Goal: Task Accomplishment & Management: Complete application form

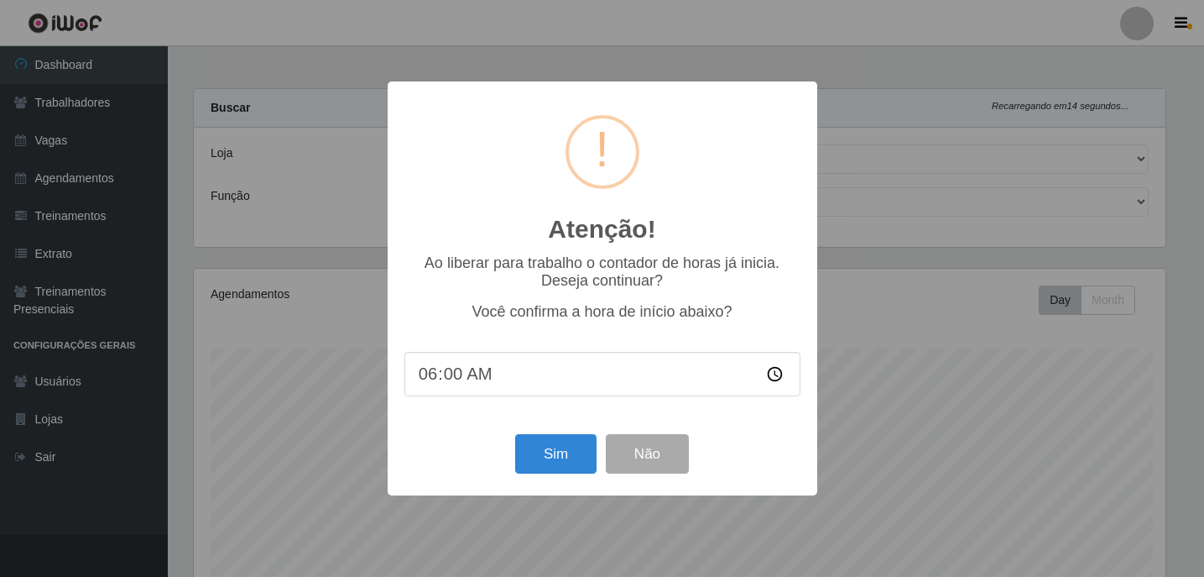
select select "452"
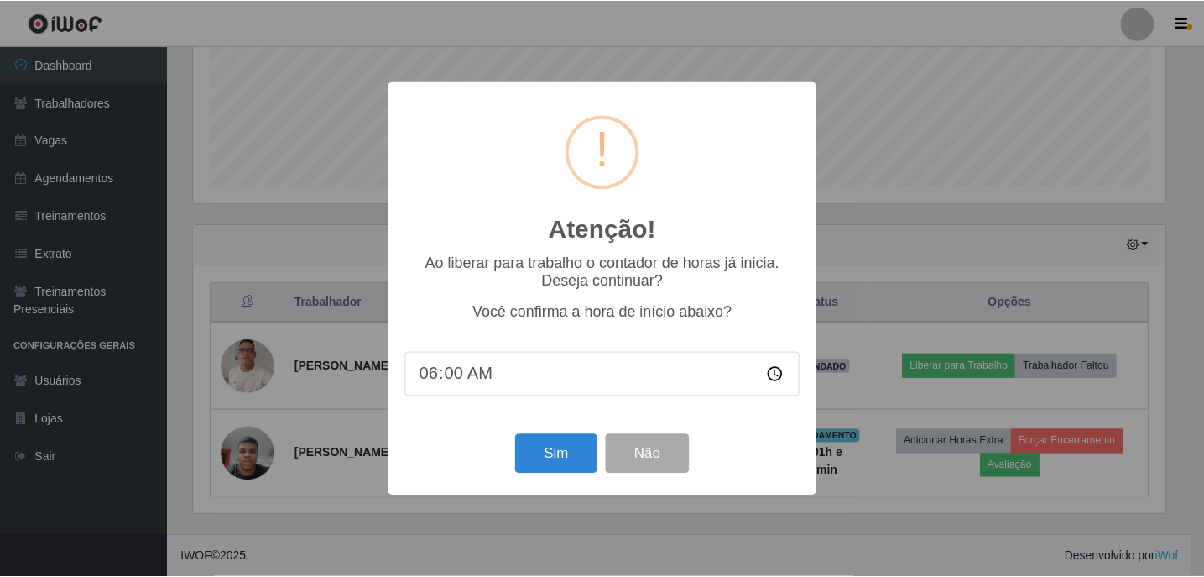
scroll to position [348, 976]
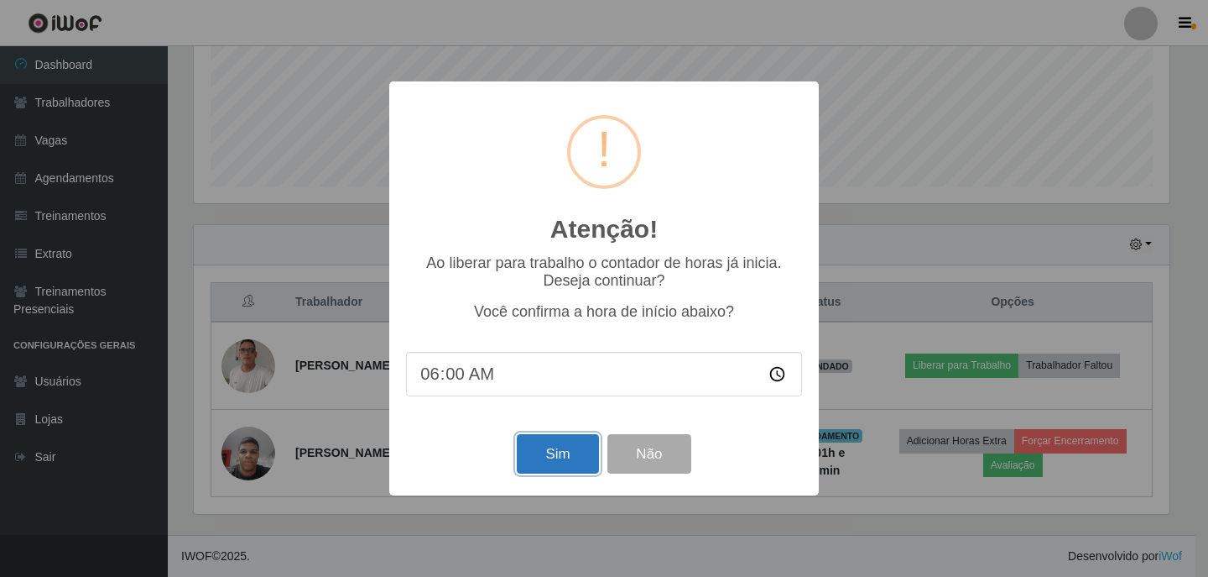
click at [557, 472] on button "Sim" at bounding box center [557, 453] width 81 height 39
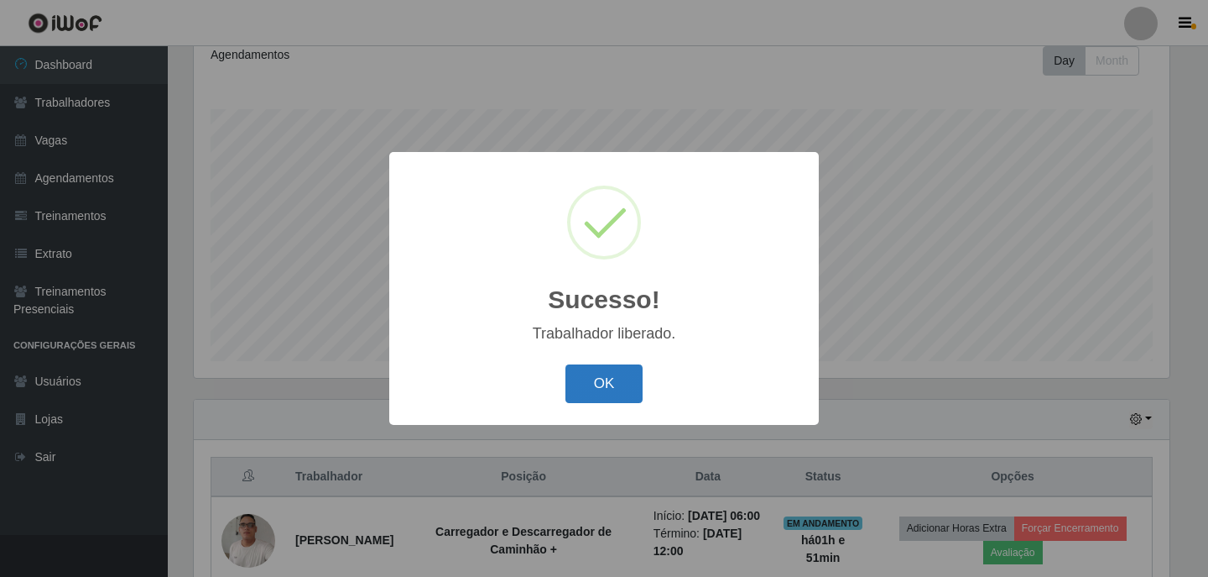
click at [636, 387] on button "OK" at bounding box center [605, 383] width 78 height 39
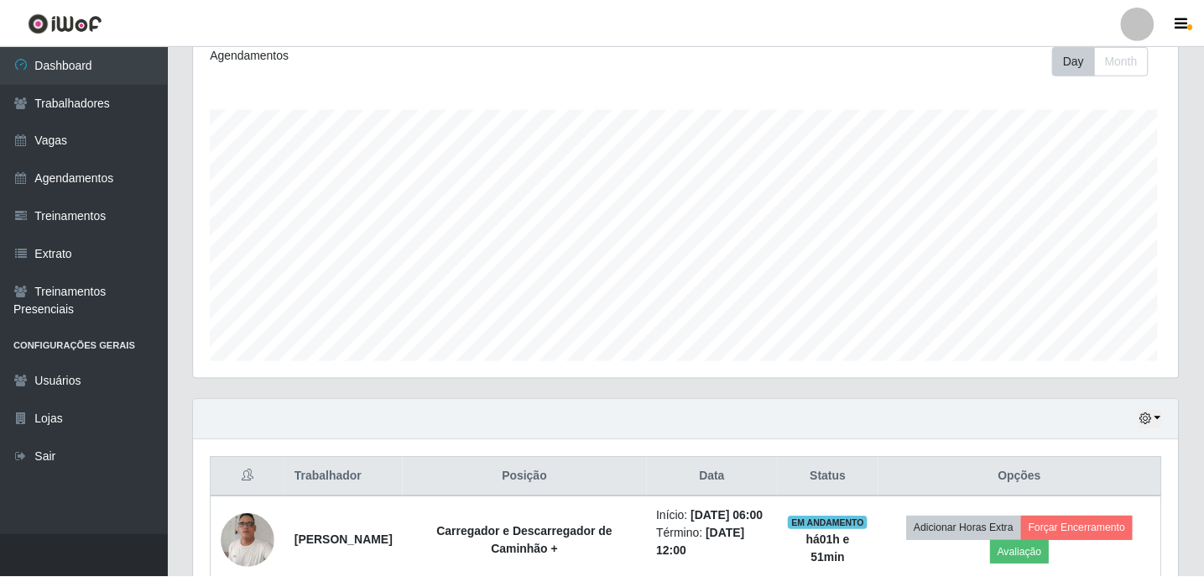
scroll to position [348, 984]
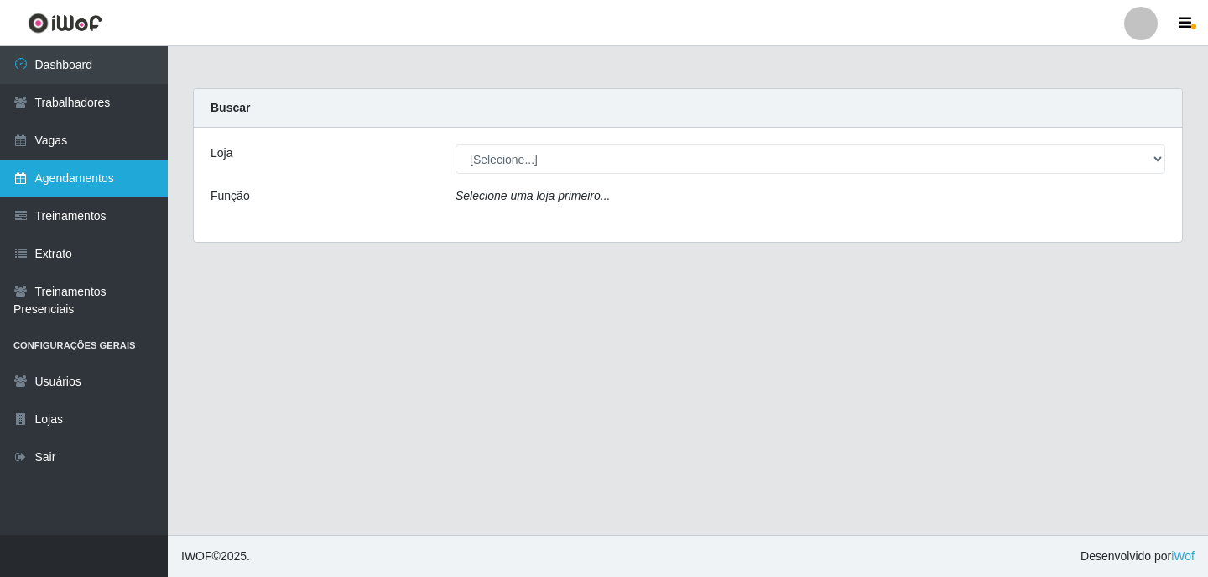
click at [112, 174] on link "Agendamentos" at bounding box center [84, 178] width 168 height 38
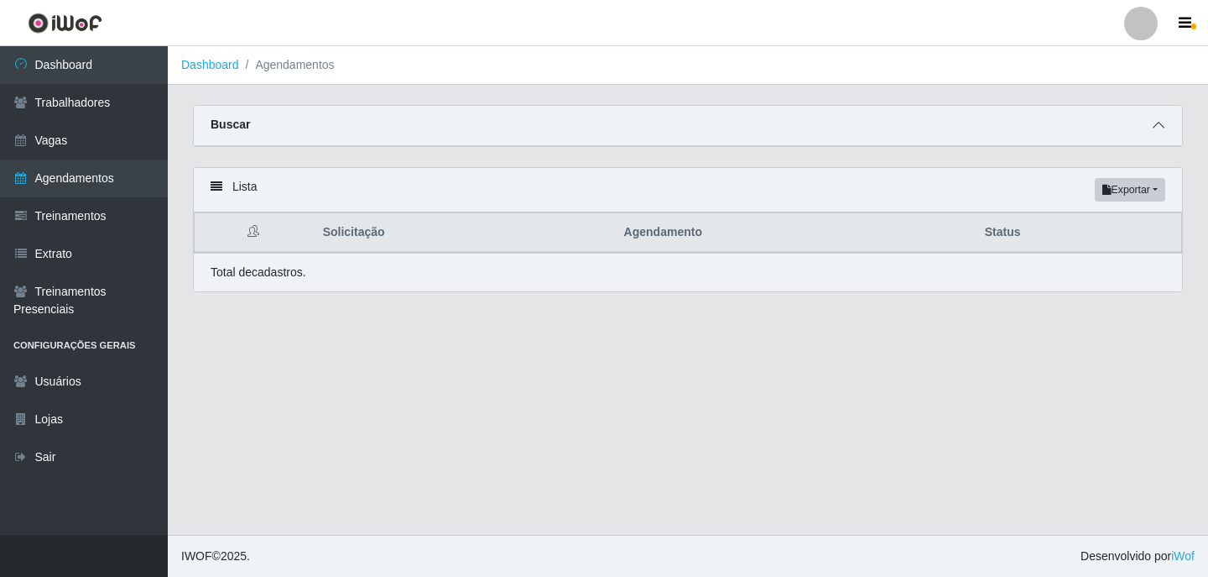
click at [1161, 133] on span at bounding box center [1159, 125] width 20 height 19
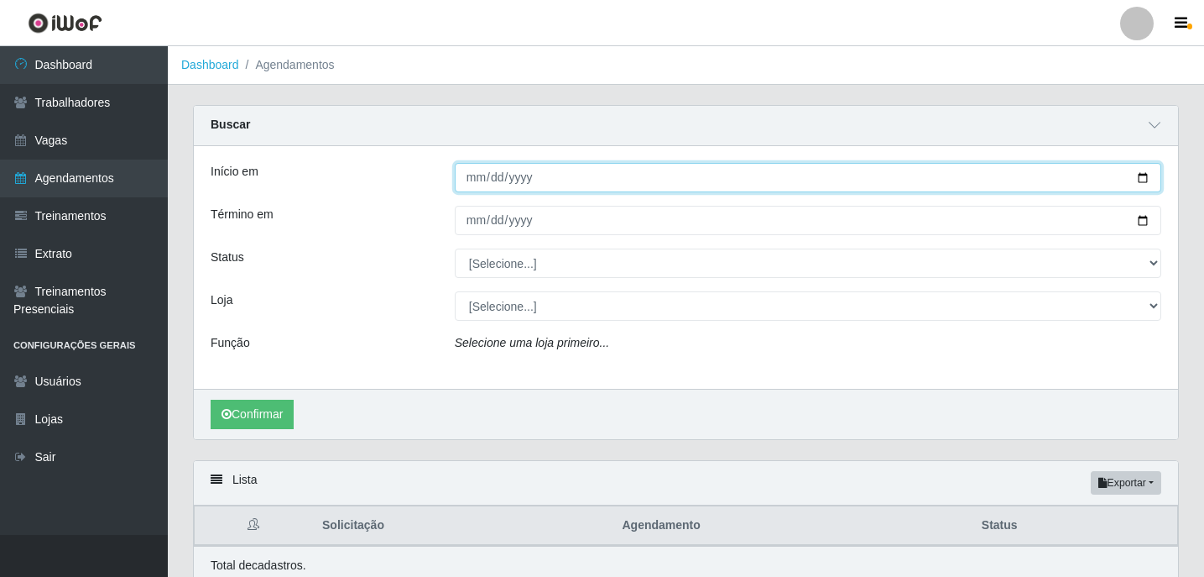
click at [481, 180] on input "Início em" at bounding box center [808, 177] width 707 height 29
type input "[DATE]"
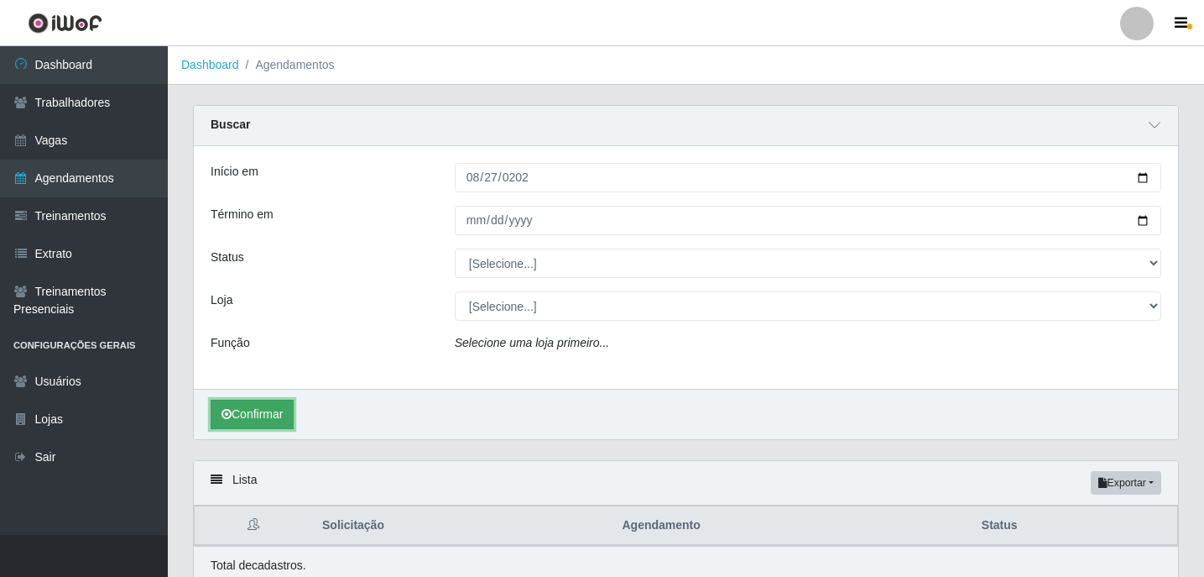
click at [237, 424] on button "Confirmar" at bounding box center [252, 413] width 83 height 29
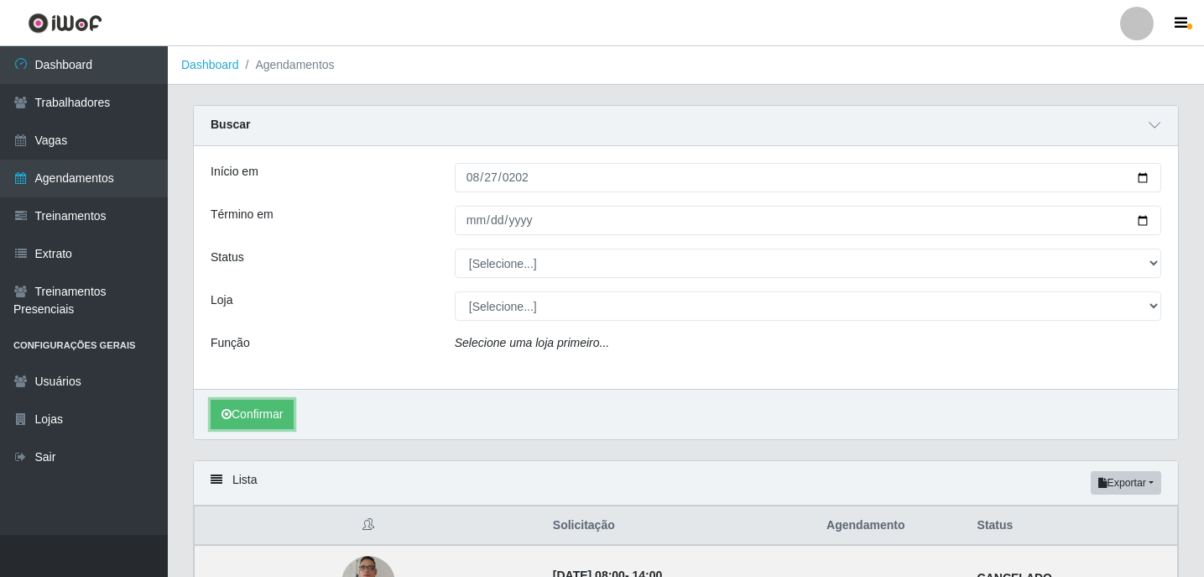
drag, startPoint x: 244, startPoint y: 411, endPoint x: 478, endPoint y: 269, distance: 273.7
click at [478, 269] on div "Início em [DATE] Término em Status [Selecione...] AGENDADO AGUARDANDO LIBERAR E…" at bounding box center [686, 292] width 984 height 293
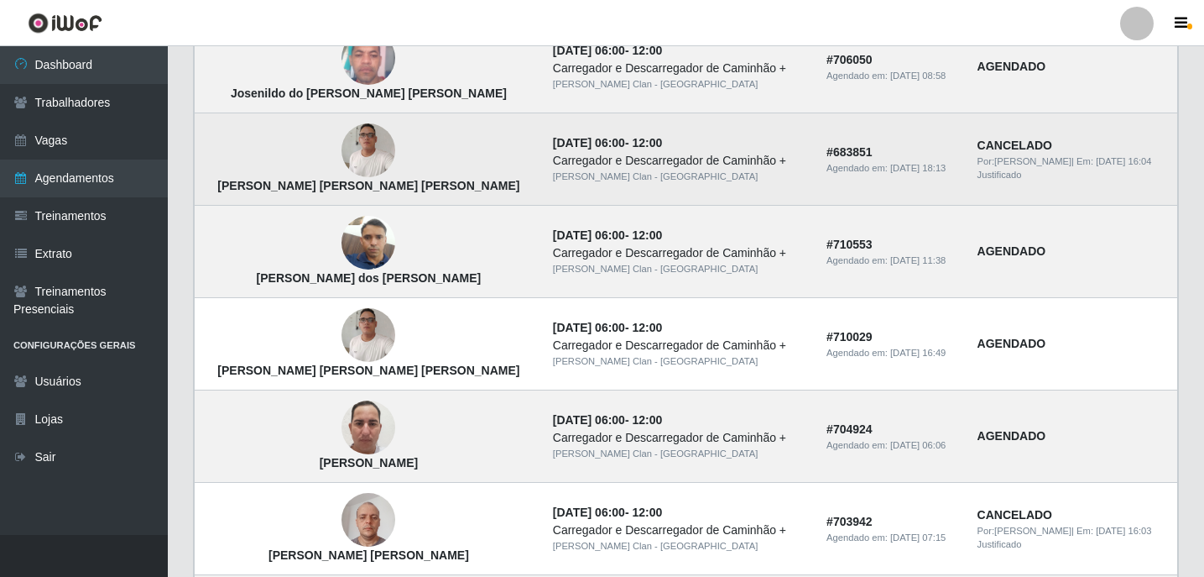
scroll to position [923, 0]
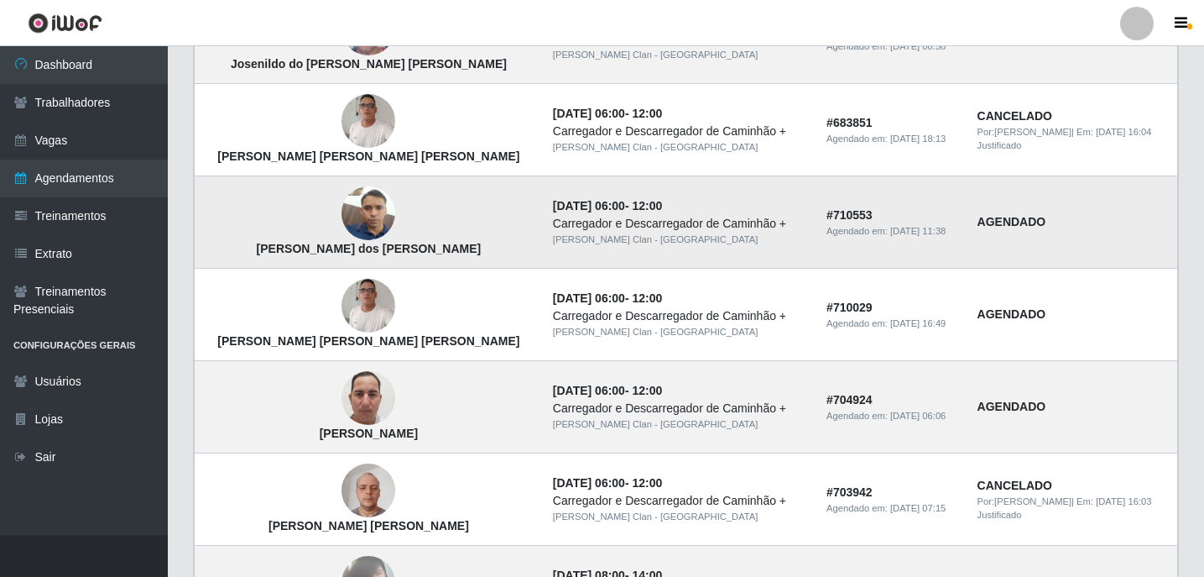
click at [342, 195] on img at bounding box center [369, 213] width 54 height 117
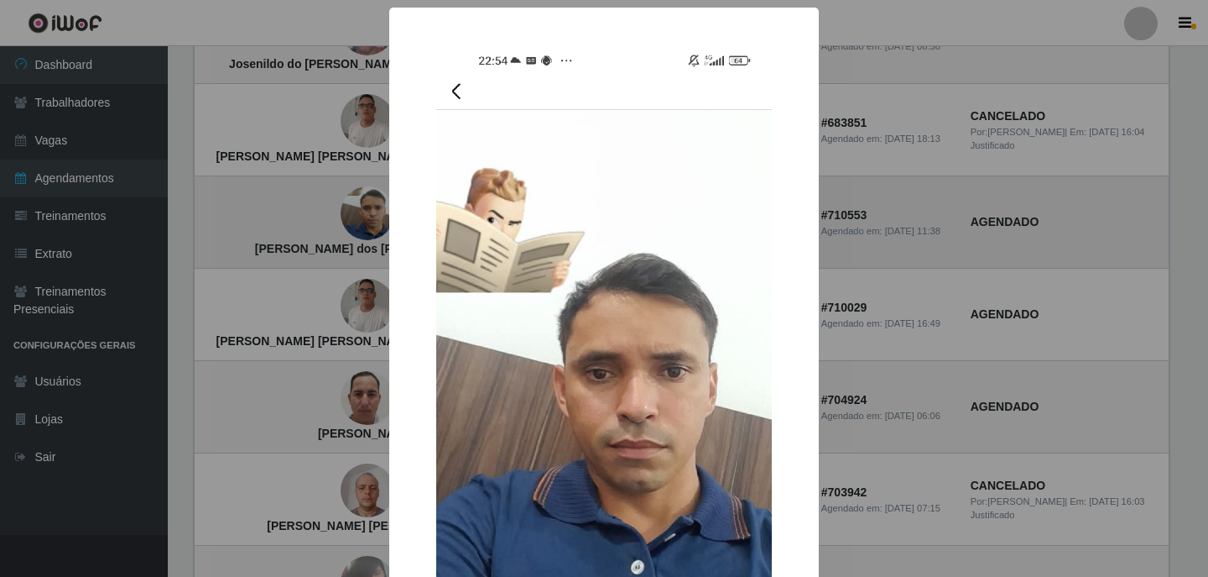
click at [337, 195] on div "× [PERSON_NAME] dos [PERSON_NAME] OK Cancel" at bounding box center [604, 288] width 1208 height 577
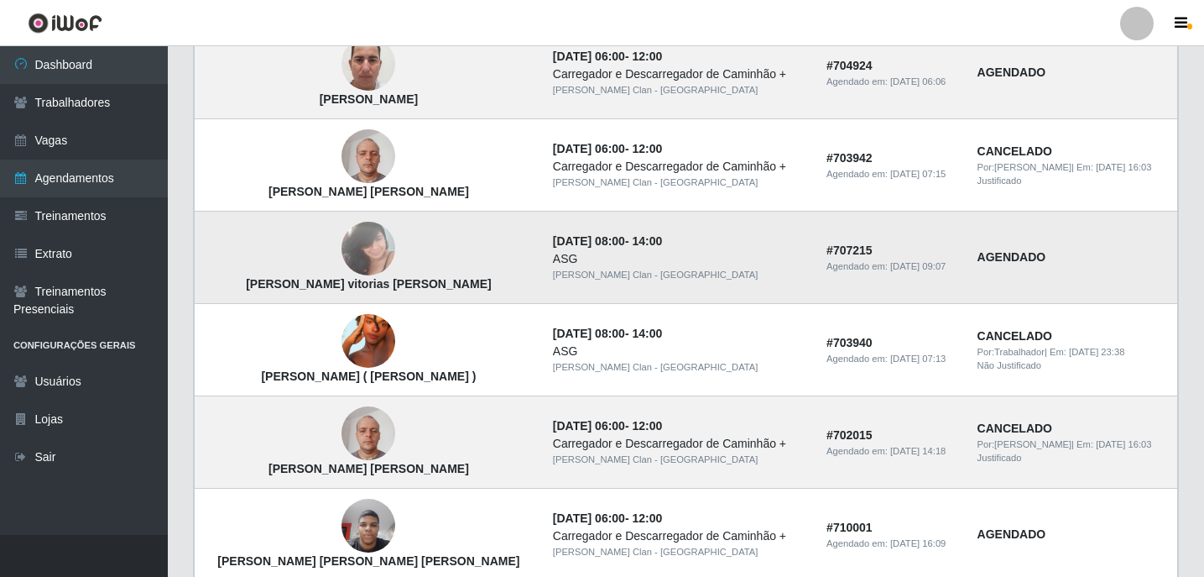
scroll to position [1259, 0]
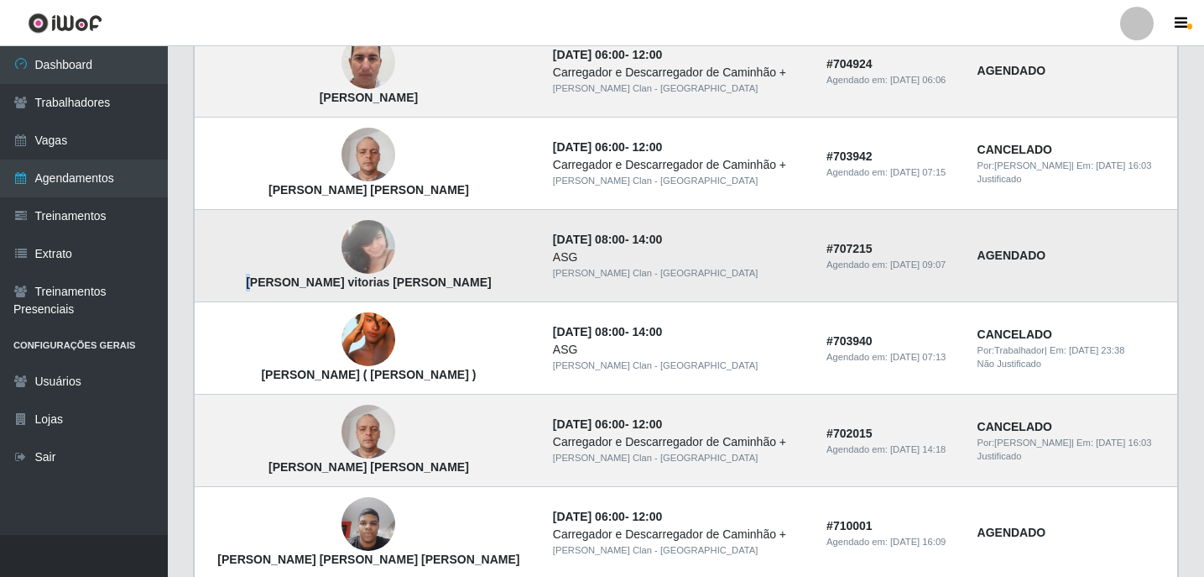
drag, startPoint x: 262, startPoint y: 288, endPoint x: 272, endPoint y: 288, distance: 10.1
click at [272, 288] on strong "[PERSON_NAME] vitorias [PERSON_NAME]" at bounding box center [369, 281] width 246 height 13
click at [272, 287] on strong "[PERSON_NAME] vitorias [PERSON_NAME]" at bounding box center [369, 281] width 246 height 13
click at [272, 286] on strong "[PERSON_NAME] vitorias [PERSON_NAME]" at bounding box center [369, 281] width 246 height 13
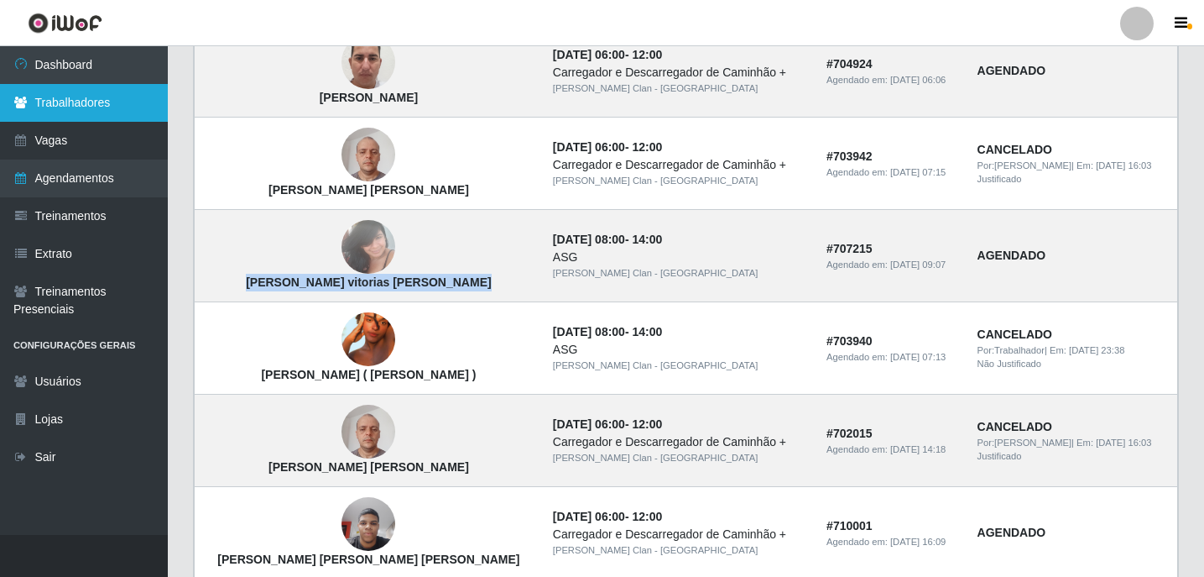
click at [104, 107] on link "Trabalhadores" at bounding box center [84, 103] width 168 height 38
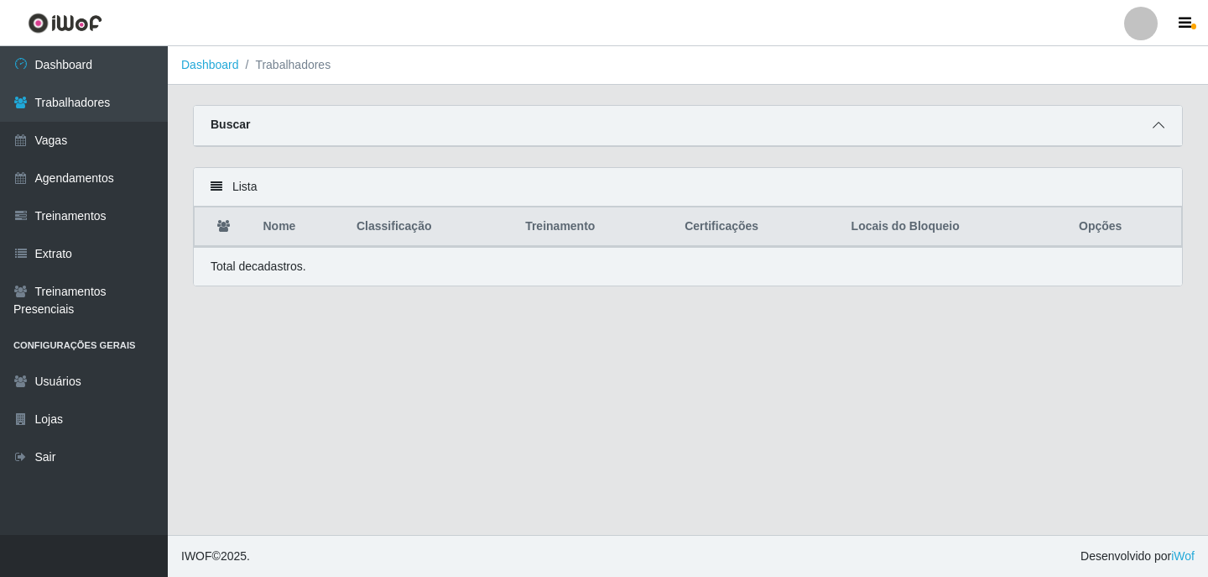
click at [1149, 133] on span at bounding box center [1159, 125] width 20 height 19
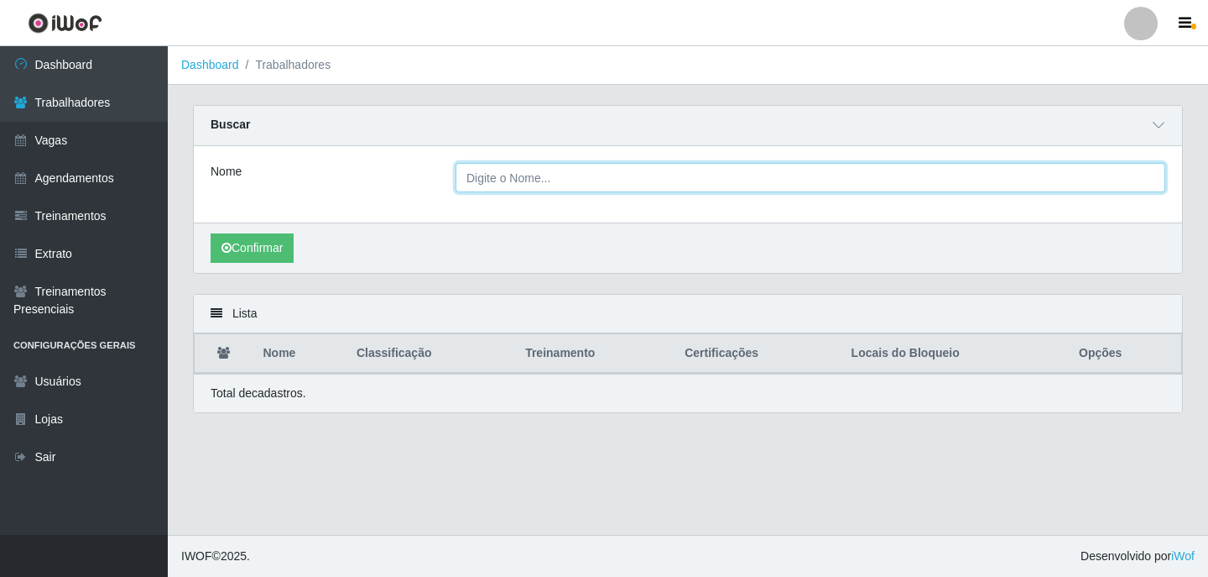
click at [727, 164] on input "Nome" at bounding box center [811, 177] width 710 height 29
paste input "[PERSON_NAME] vitorias [PERSON_NAME]"
type input "[PERSON_NAME] vitorias [PERSON_NAME]"
click at [211, 233] on button "Confirmar" at bounding box center [252, 247] width 83 height 29
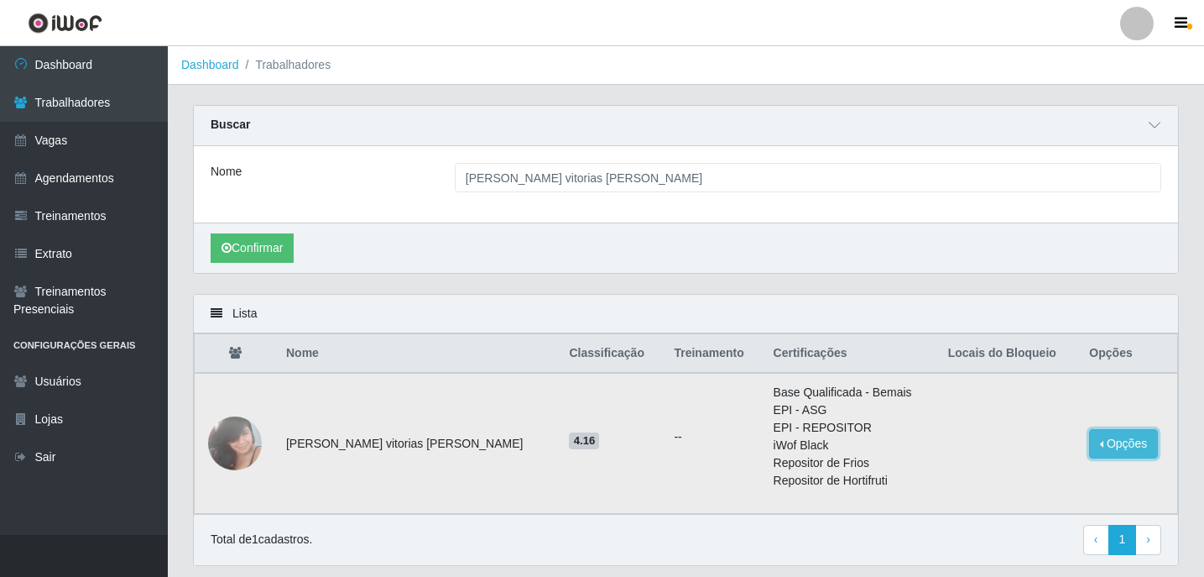
click at [1131, 441] on button "Opções" at bounding box center [1123, 443] width 69 height 29
click at [1014, 456] on button "Bloquear - Empresa" at bounding box center [1019, 447] width 135 height 35
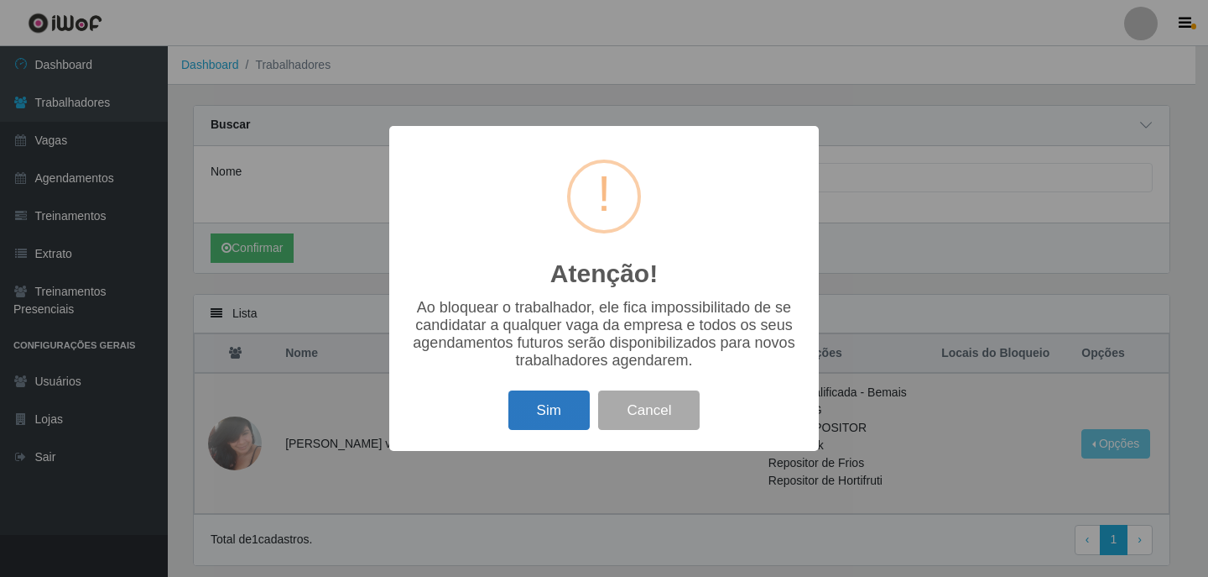
click at [571, 419] on button "Sim" at bounding box center [549, 409] width 81 height 39
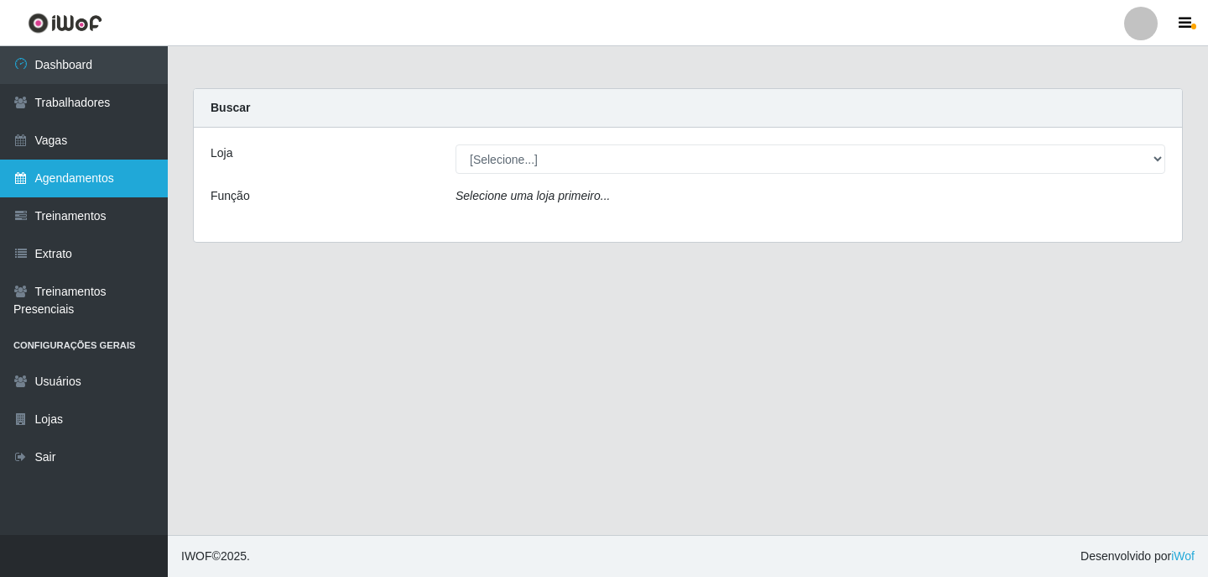
click at [128, 175] on link "Agendamentos" at bounding box center [84, 178] width 168 height 38
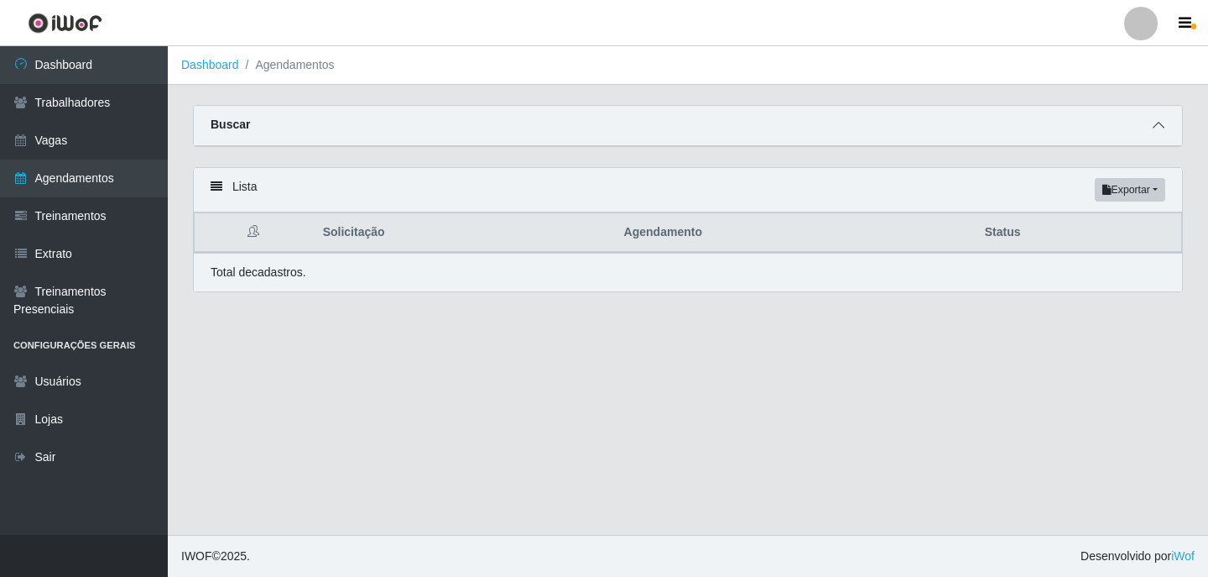
click at [1163, 129] on icon at bounding box center [1159, 125] width 12 height 12
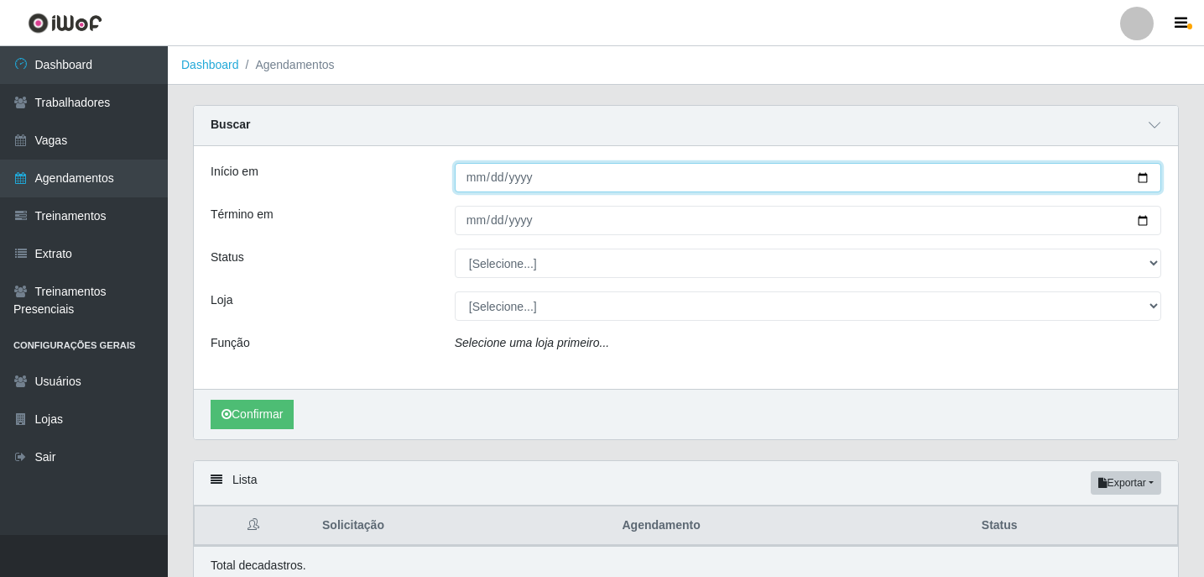
click at [475, 172] on input "Início em" at bounding box center [808, 177] width 707 height 29
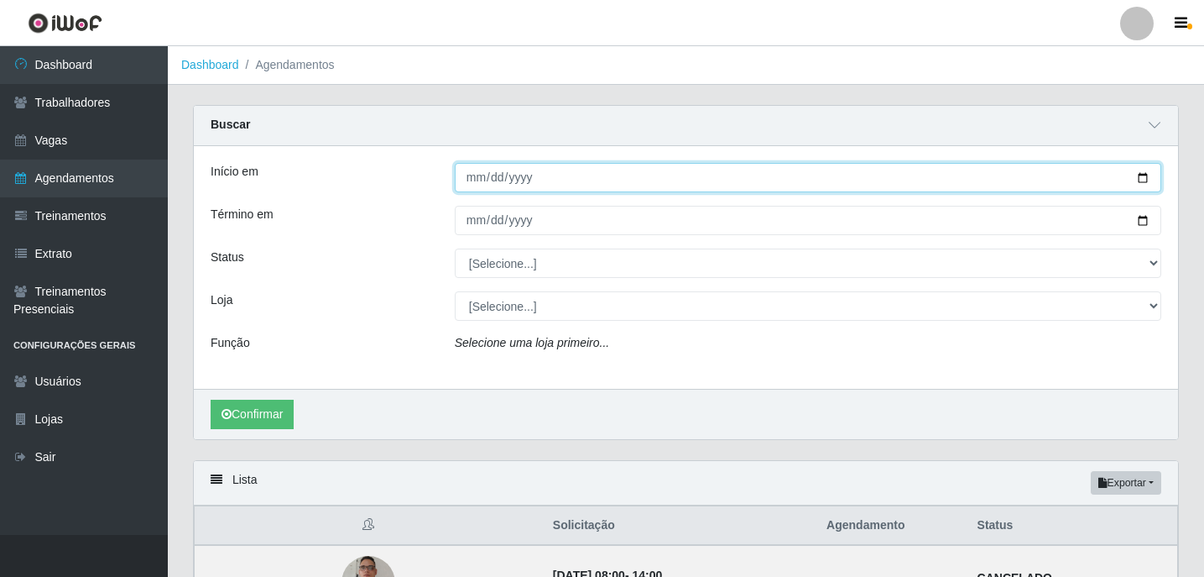
type input "[PHONE_NUMBER]"
type input "[DATE]"
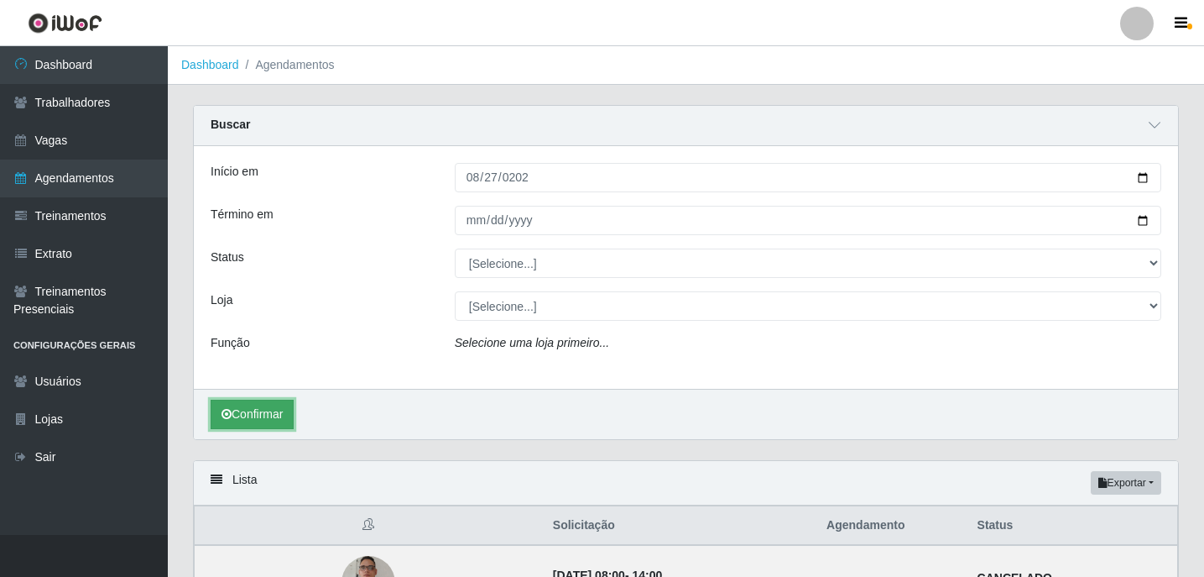
click at [258, 411] on button "Confirmar" at bounding box center [252, 413] width 83 height 29
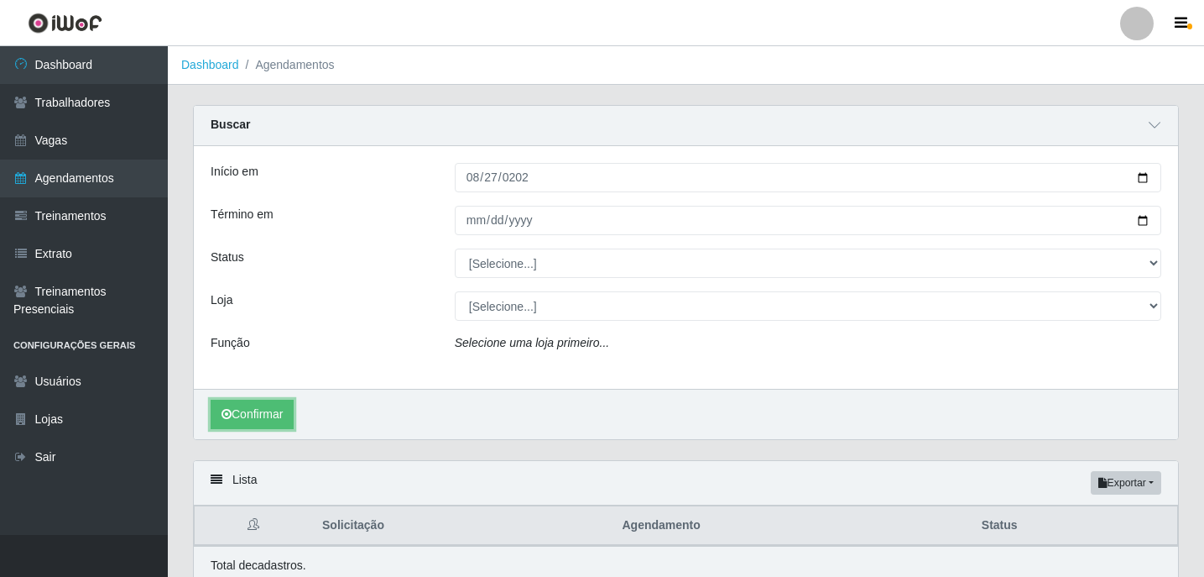
scroll to position [71, 0]
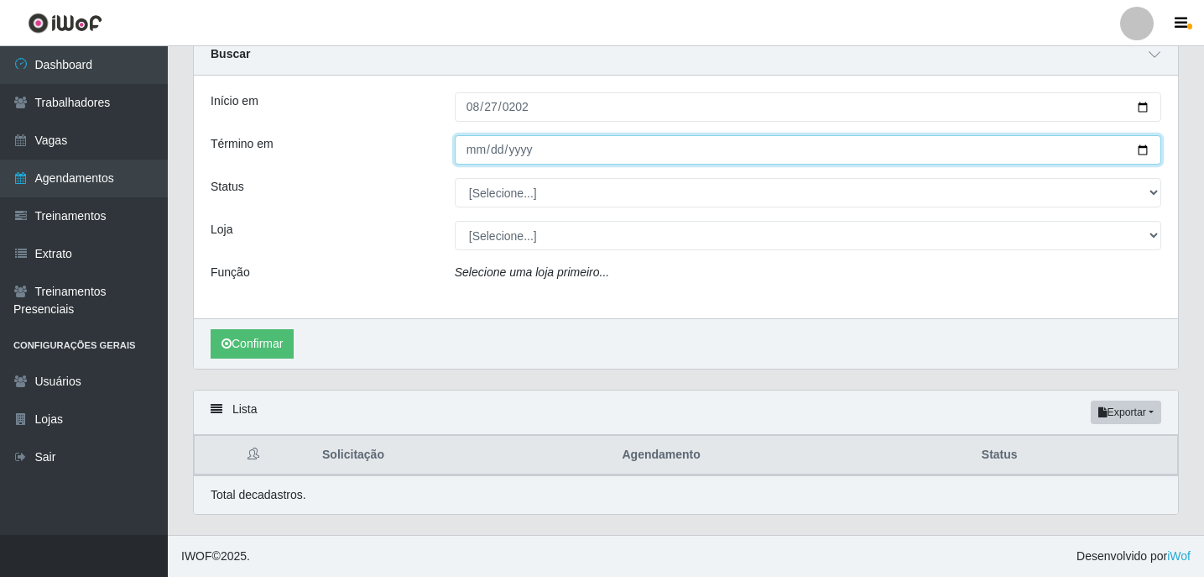
click at [475, 143] on input "Término em" at bounding box center [808, 149] width 707 height 29
type input "[DATE]"
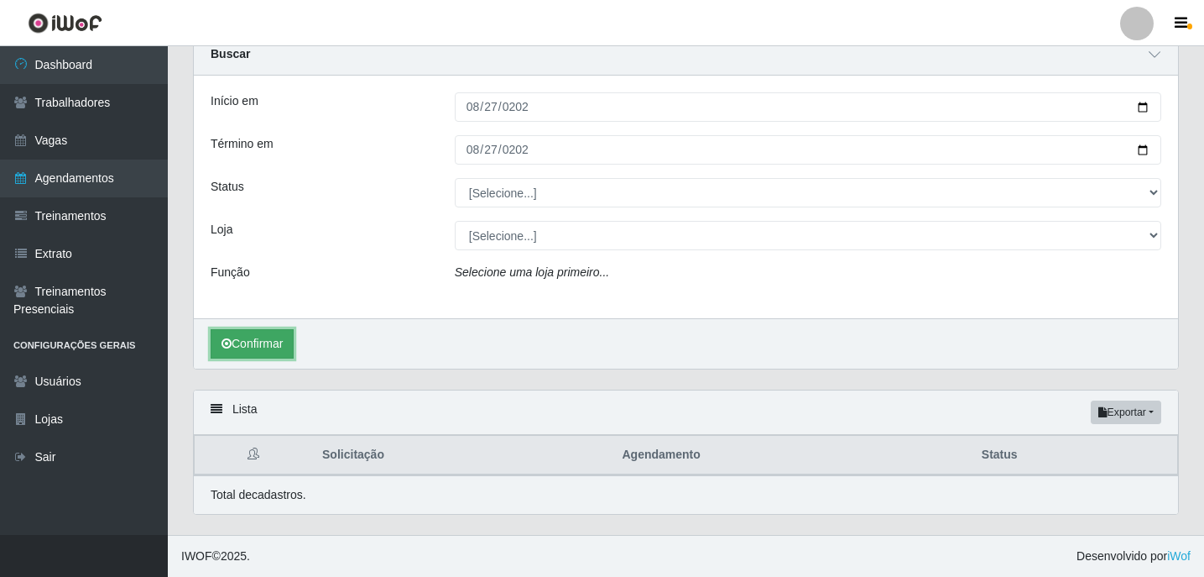
click at [253, 341] on button "Confirmar" at bounding box center [252, 343] width 83 height 29
click at [254, 341] on button "Confirmar" at bounding box center [252, 343] width 83 height 29
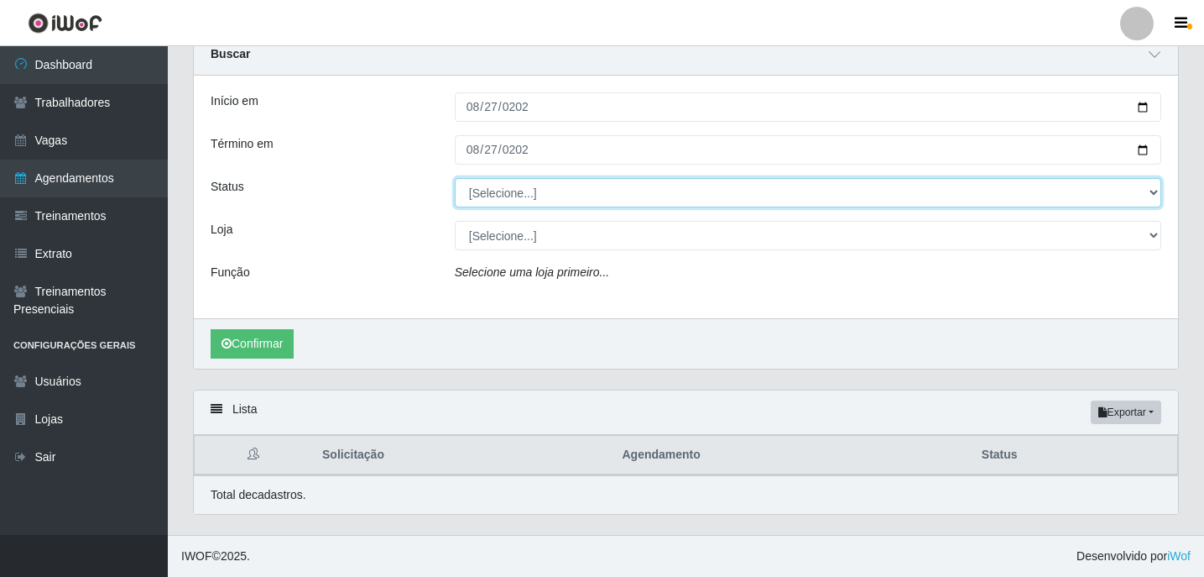
click at [521, 200] on select "[Selecione...] AGENDADO AGUARDANDO LIBERAR EM ANDAMENTO EM REVISÃO FINALIZADO C…" at bounding box center [808, 192] width 707 height 29
select select "AGENDADO"
click at [455, 178] on select "[Selecione...] AGENDADO AGUARDANDO LIBERAR EM ANDAMENTO EM REVISÃO FINALIZADO C…" at bounding box center [808, 192] width 707 height 29
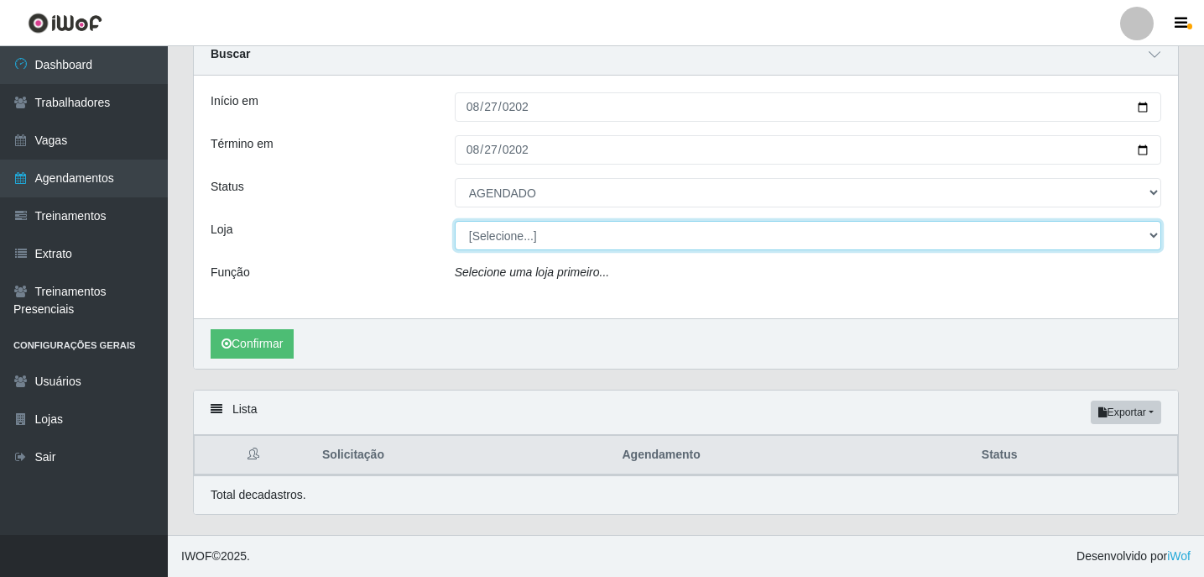
click at [516, 243] on select "[Selecione...] [PERSON_NAME] Clan - [GEOGRAPHIC_DATA]" at bounding box center [808, 235] width 707 height 29
select select "452"
click at [455, 221] on select "[Selecione...] [PERSON_NAME] Clan - [GEOGRAPHIC_DATA]" at bounding box center [808, 235] width 707 height 29
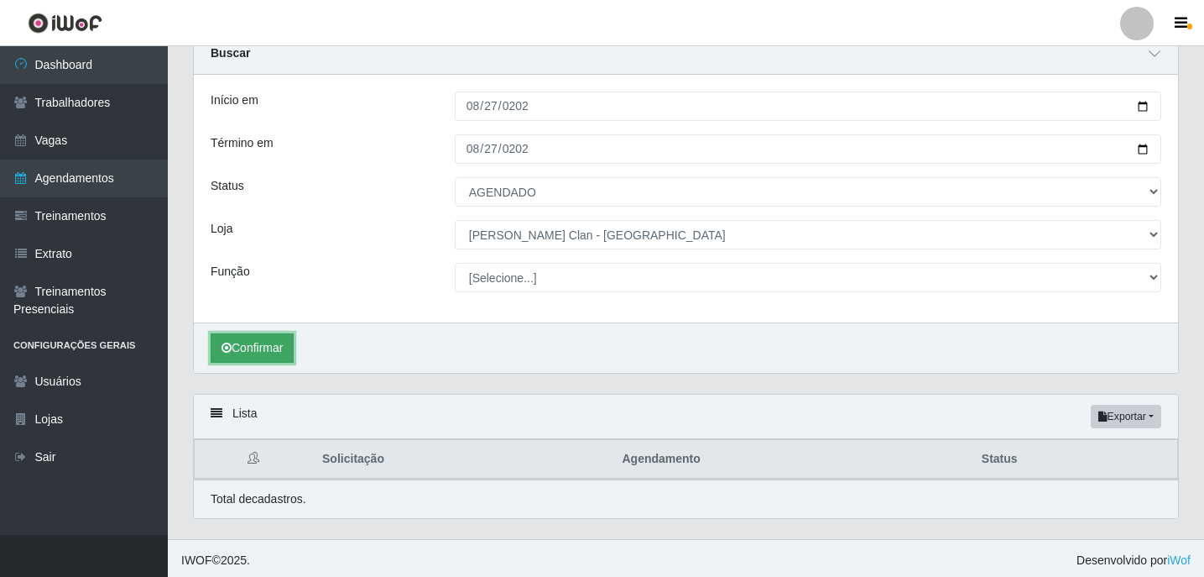
click at [256, 344] on button "Confirmar" at bounding box center [252, 347] width 83 height 29
click at [256, 345] on button "Confirmar" at bounding box center [252, 347] width 83 height 29
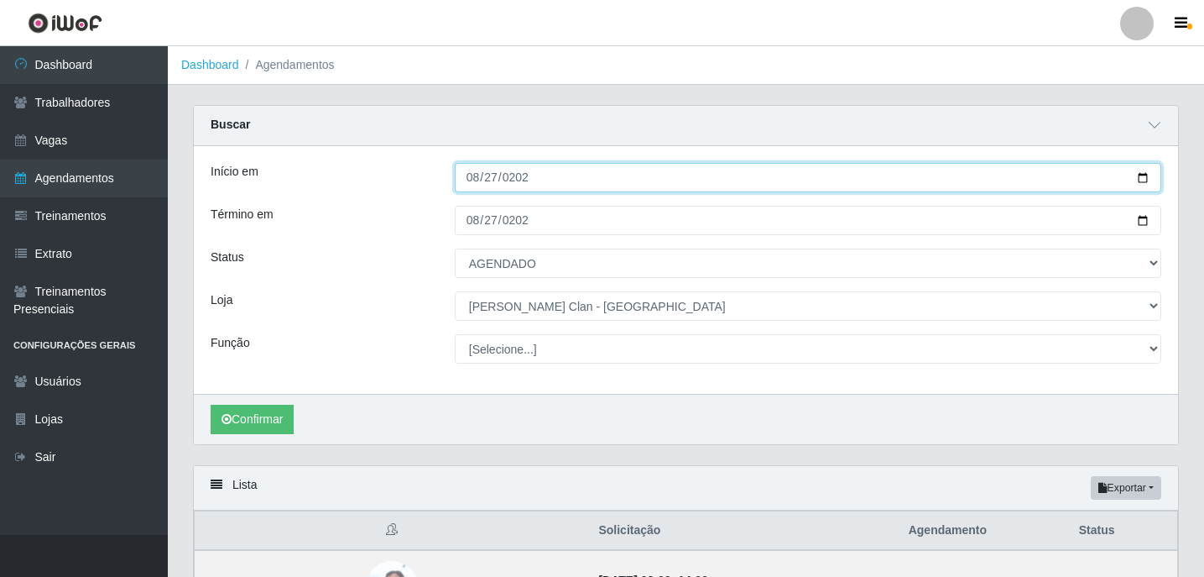
click at [481, 182] on input "[DATE]" at bounding box center [808, 177] width 707 height 29
type input "[DATE]"
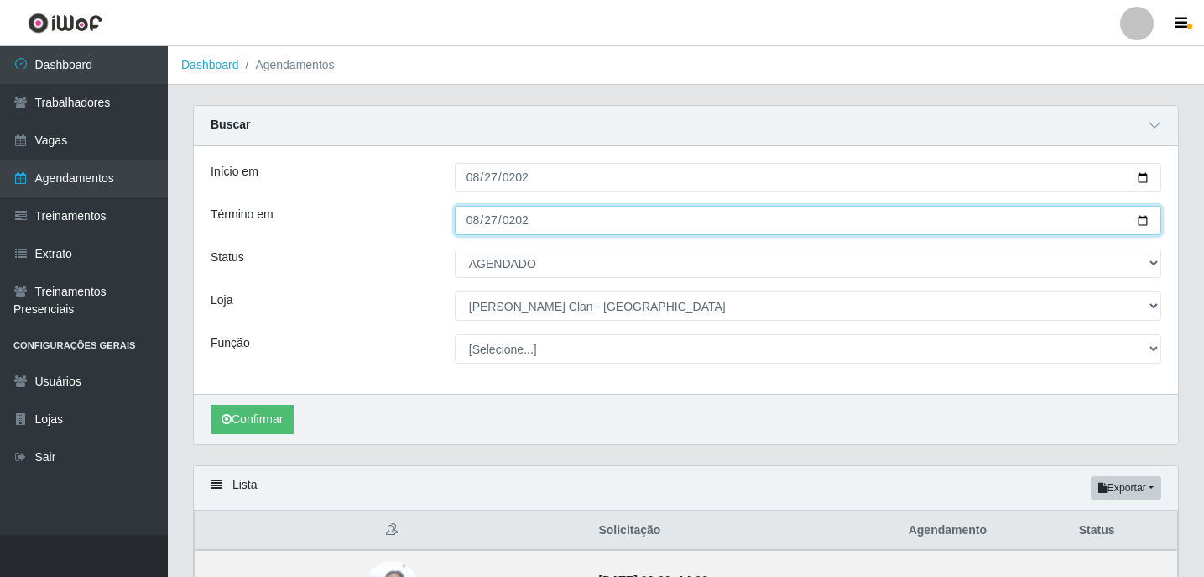
click at [472, 227] on input "[DATE]" at bounding box center [808, 220] width 707 height 29
type input "[DATE]"
click at [211, 404] on button "Confirmar" at bounding box center [252, 418] width 83 height 29
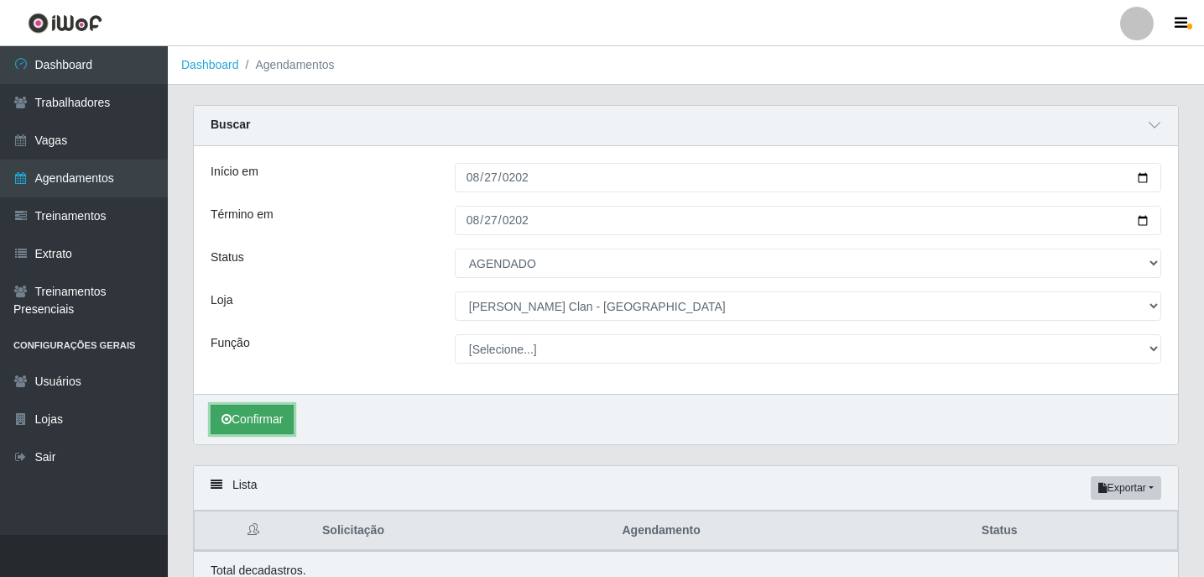
click at [274, 422] on button "Confirmar" at bounding box center [252, 418] width 83 height 29
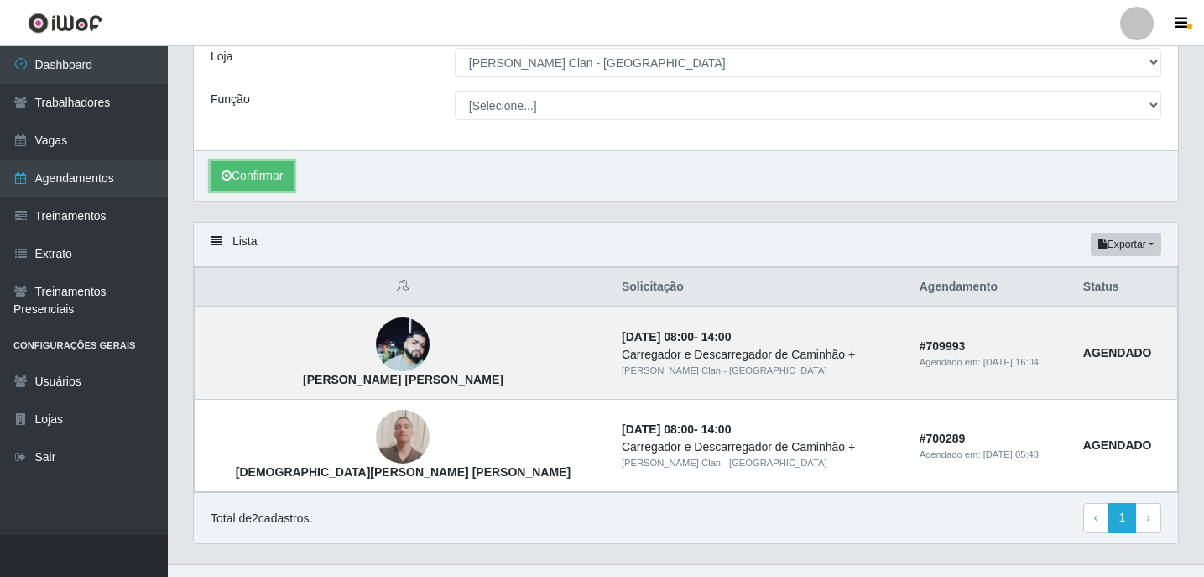
scroll to position [274, 0]
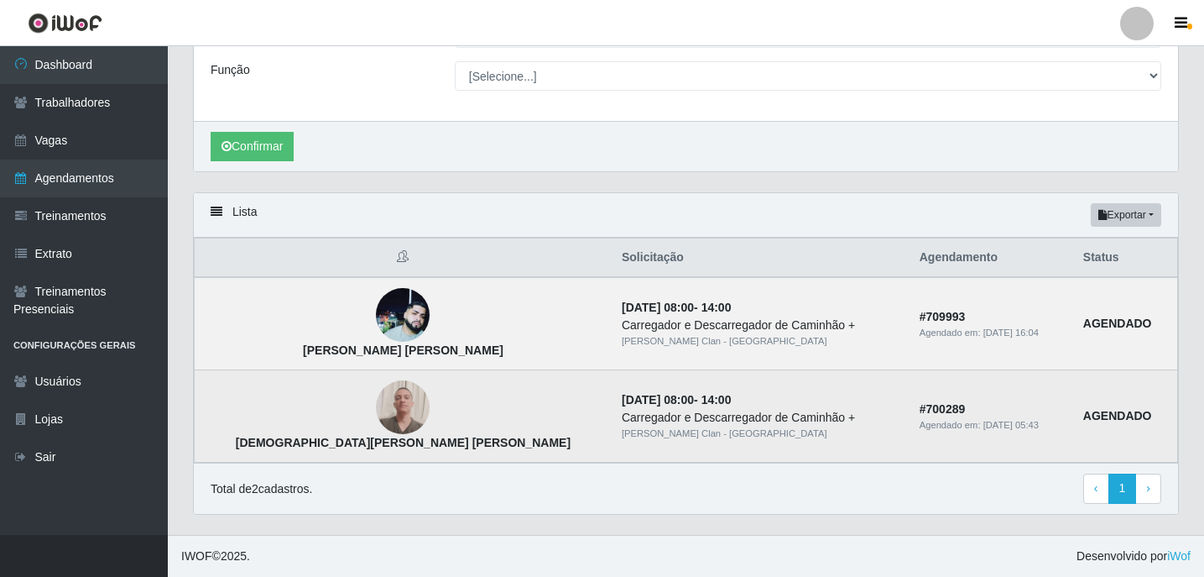
click at [376, 404] on img at bounding box center [403, 407] width 54 height 72
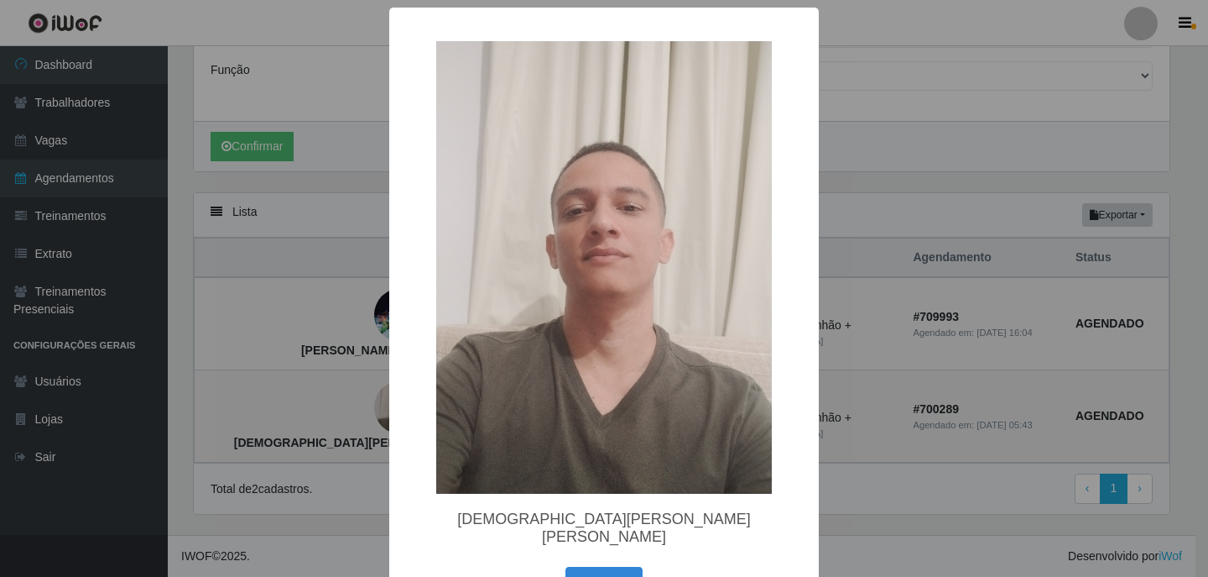
click at [350, 404] on div "× [DEMOGRAPHIC_DATA][PERSON_NAME] [PERSON_NAME] OK Cancel" at bounding box center [604, 288] width 1208 height 577
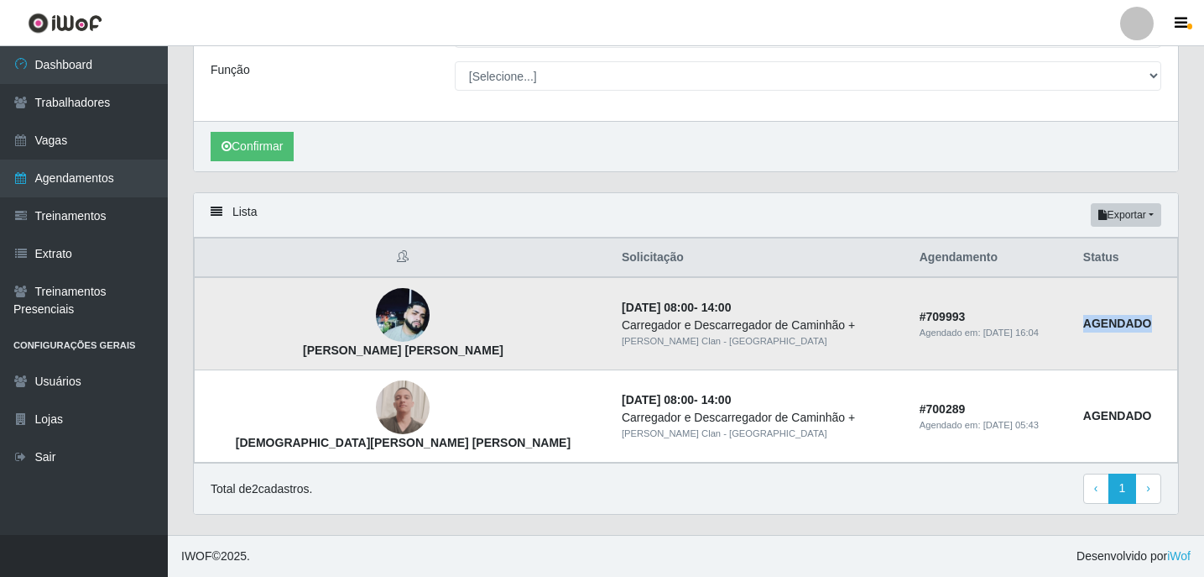
drag, startPoint x: 1065, startPoint y: 326, endPoint x: 1130, endPoint y: 325, distance: 65.5
click at [1130, 325] on td "AGENDADO" at bounding box center [1125, 323] width 105 height 93
drag, startPoint x: 1127, startPoint y: 324, endPoint x: 1152, endPoint y: 362, distance: 45.4
click at [1152, 362] on td "AGENDADO" at bounding box center [1125, 323] width 105 height 93
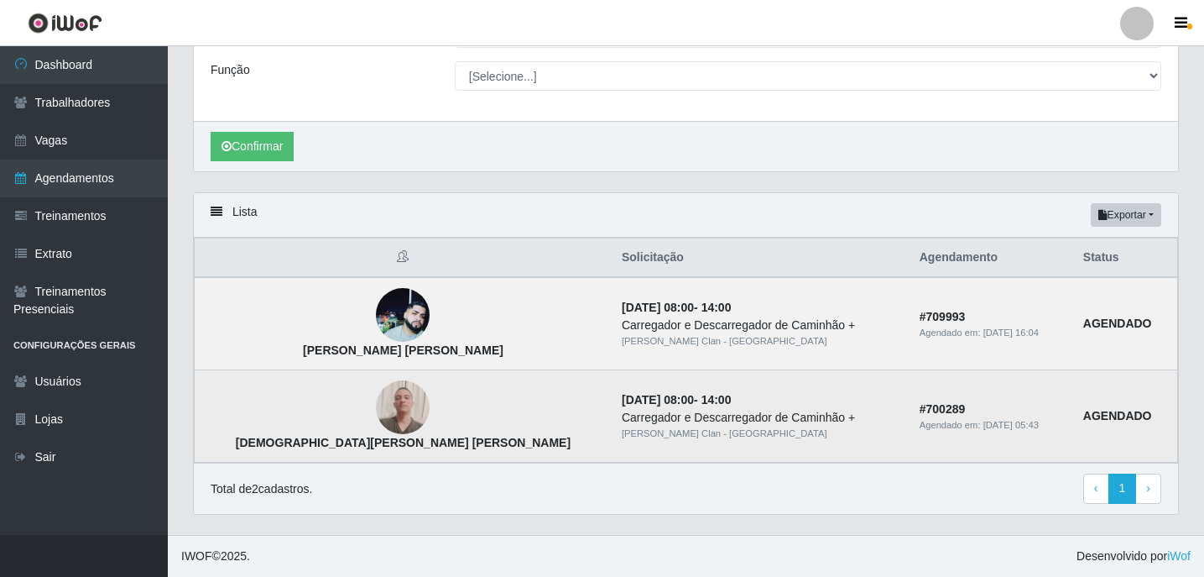
click at [376, 396] on img at bounding box center [403, 407] width 54 height 72
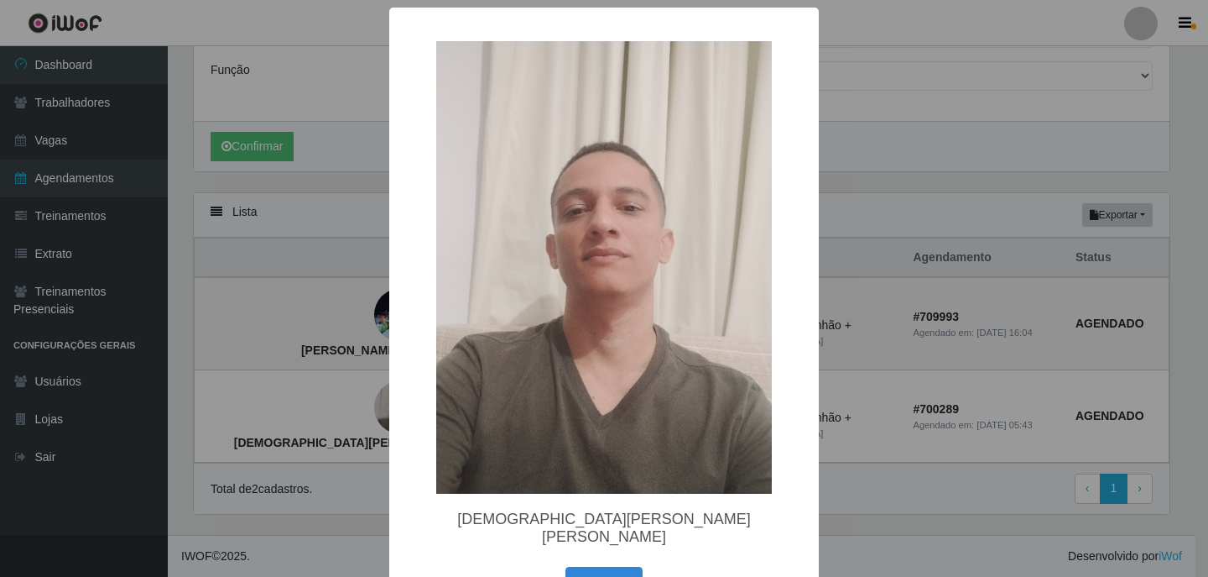
click at [1061, 181] on div "× [DEMOGRAPHIC_DATA][PERSON_NAME] [PERSON_NAME] OK Cancel" at bounding box center [604, 288] width 1208 height 577
